Goal: Book appointment/travel/reservation

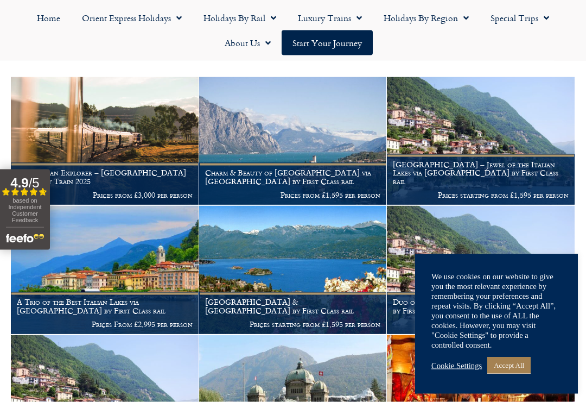
scroll to position [205, 0]
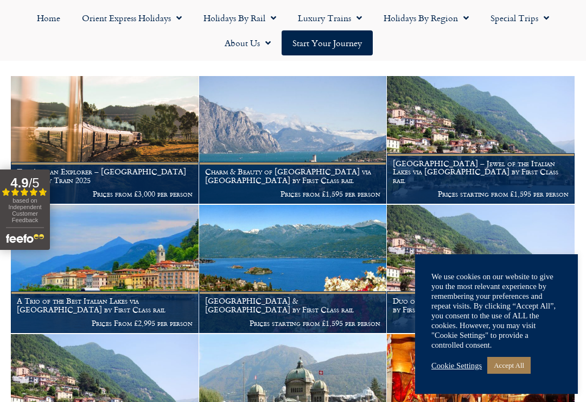
click at [497, 189] on p "Prices starting from £1,595 per person" at bounding box center [481, 193] width 176 height 9
click at [463, 359] on div "Cookie Settings Accept All" at bounding box center [497, 365] width 130 height 22
click at [502, 138] on img at bounding box center [481, 140] width 188 height 128
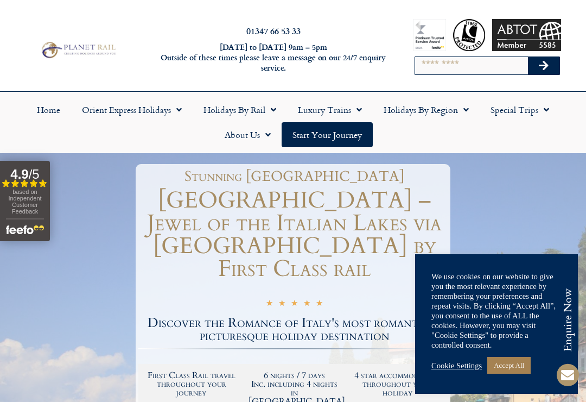
click at [466, 360] on link "Cookie Settings" at bounding box center [457, 365] width 50 height 10
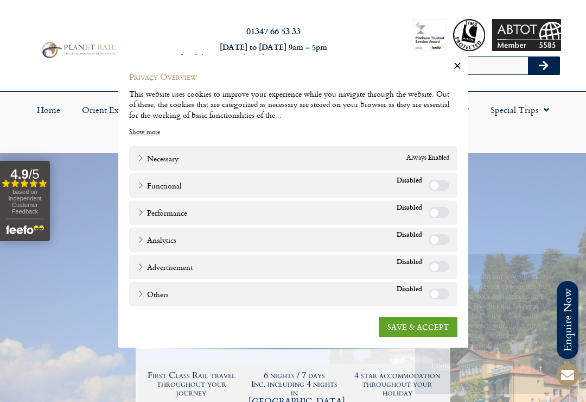
click at [432, 319] on link "SAVE & ACCEPT" at bounding box center [418, 327] width 79 height 20
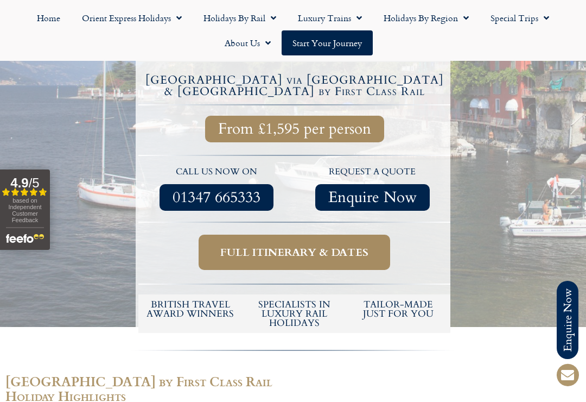
scroll to position [404, 0]
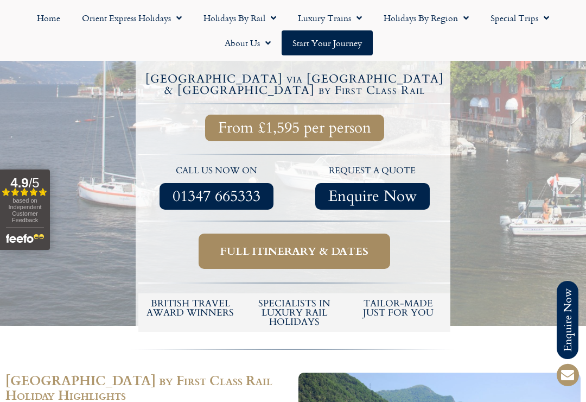
click at [353, 244] on span "Full itinerary & dates" at bounding box center [294, 251] width 148 height 14
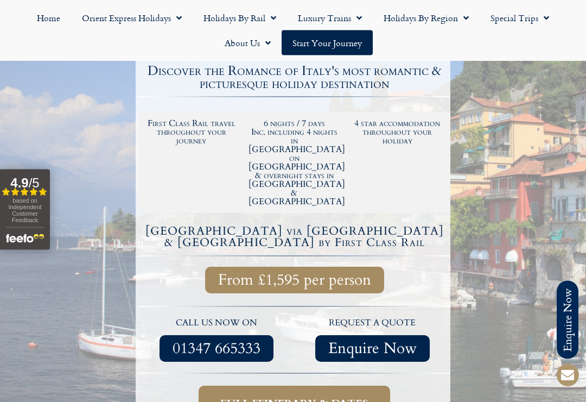
scroll to position [252, 0]
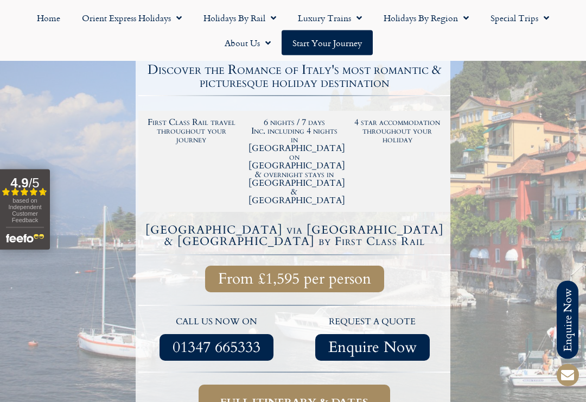
click at [347, 396] on span "Full itinerary & dates" at bounding box center [294, 403] width 148 height 14
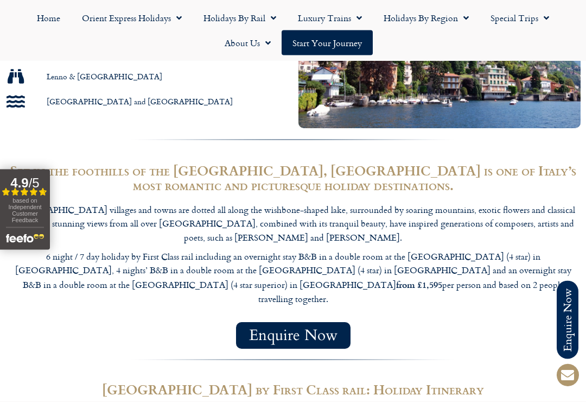
scroll to position [837, 0]
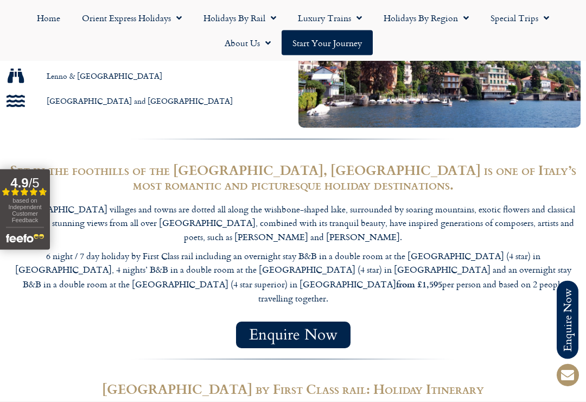
click at [337, 328] on span "Enquire Now" at bounding box center [293, 335] width 88 height 14
